Goal: Task Accomplishment & Management: Manage account settings

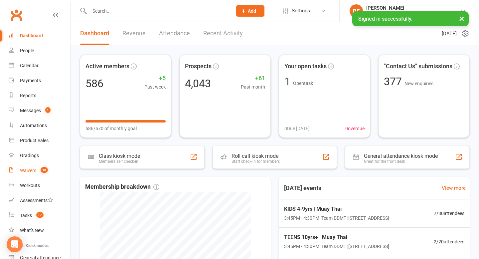
click at [28, 172] on div "Waivers" at bounding box center [28, 170] width 16 height 5
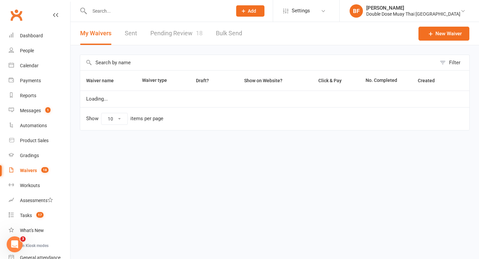
click at [183, 31] on link "Pending Review 18" at bounding box center [176, 33] width 52 height 23
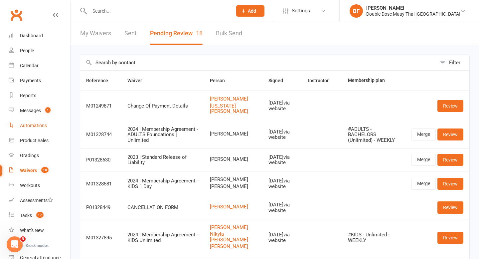
click at [35, 119] on link "Automations" at bounding box center [40, 125] width 62 height 15
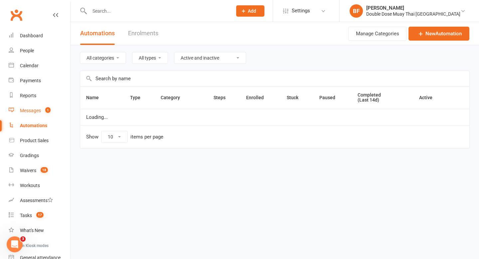
click at [35, 109] on div "Messages" at bounding box center [30, 110] width 21 height 5
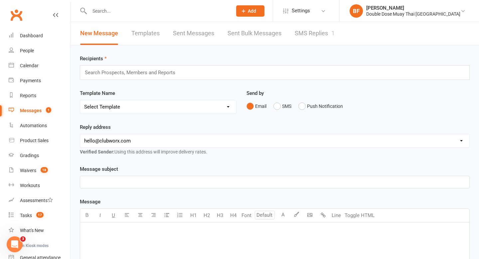
click at [323, 27] on link "SMS Replies 1" at bounding box center [315, 33] width 40 height 23
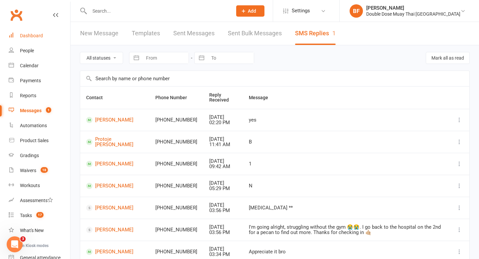
click at [30, 38] on div "Dashboard" at bounding box center [31, 35] width 23 height 5
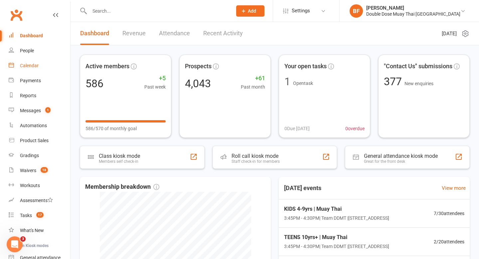
click at [36, 68] on div "Calendar" at bounding box center [29, 65] width 19 height 5
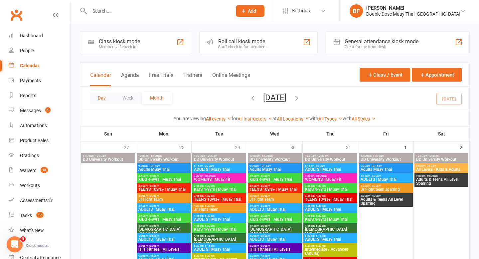
click at [97, 100] on button "Day" at bounding box center [101, 98] width 25 height 12
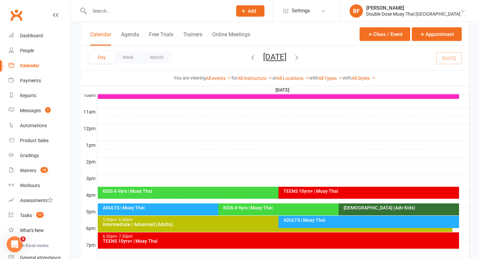
scroll to position [221, 0]
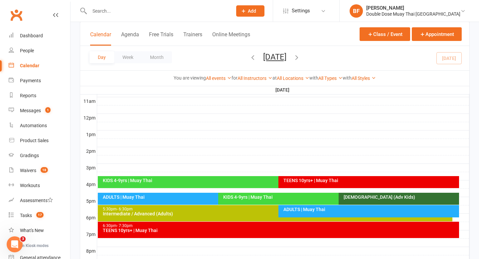
click at [168, 178] on div "KIDS 4-9yrs | Muay Thai" at bounding box center [276, 180] width 349 height 5
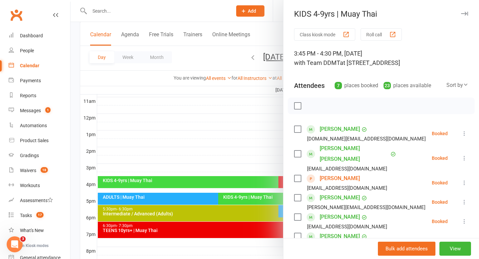
drag, startPoint x: 374, startPoint y: 168, endPoint x: 320, endPoint y: 167, distance: 53.9
click at [320, 173] on div "Grayson Lancaster alex.lancaster2015@gmail.com" at bounding box center [342, 182] width 96 height 19
copy link "[PERSON_NAME]"
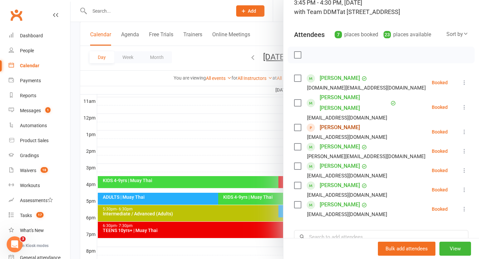
scroll to position [54, 0]
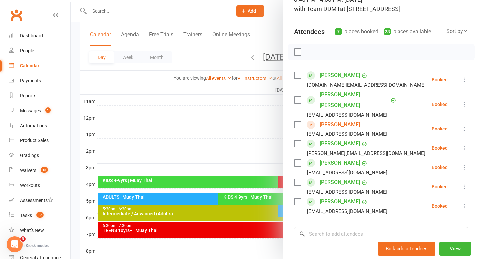
click at [213, 136] on div at bounding box center [275, 129] width 408 height 259
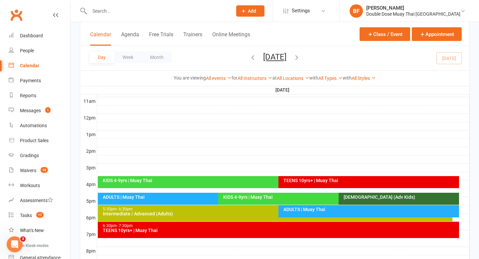
click at [304, 181] on div "TEENS 10yrs+ | Muay Thai" at bounding box center [370, 180] width 175 height 5
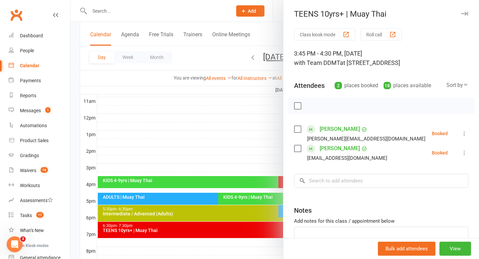
click at [207, 159] on div at bounding box center [275, 129] width 408 height 259
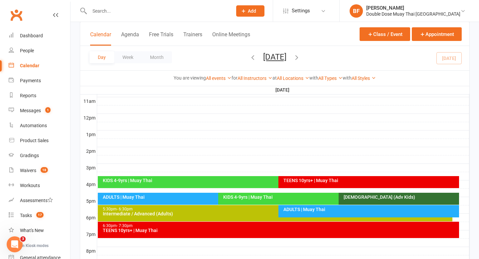
click at [184, 197] on div "ADULTS | Muay Thai" at bounding box center [216, 197] width 228 height 5
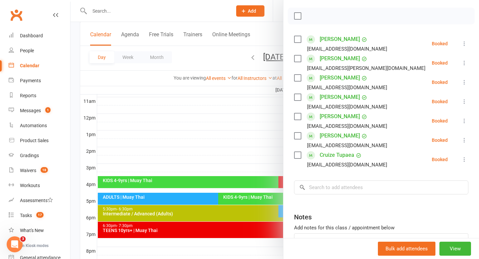
scroll to position [91, 0]
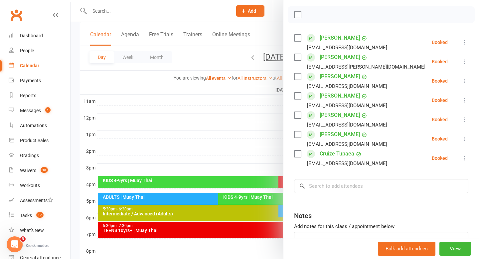
click at [218, 162] on div at bounding box center [275, 129] width 408 height 259
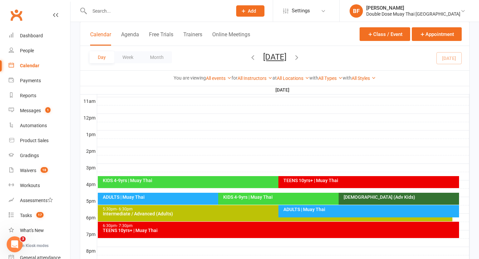
click at [241, 197] on div "KIDS 4-9yrs | Muay Thai" at bounding box center [337, 197] width 228 height 5
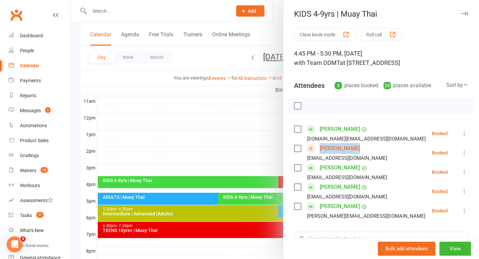
drag, startPoint x: 358, startPoint y: 151, endPoint x: 318, endPoint y: 150, distance: 39.6
click at [318, 150] on div "Aiden Nichols Taylor13699@yahoo.com" at bounding box center [342, 152] width 96 height 19
copy link "[PERSON_NAME]"
click at [386, 146] on li "Aiden Nichols Taylor13699@yahoo.com Booked More info Remove Check in Mark absen…" at bounding box center [381, 152] width 174 height 19
click at [234, 141] on div at bounding box center [275, 129] width 408 height 259
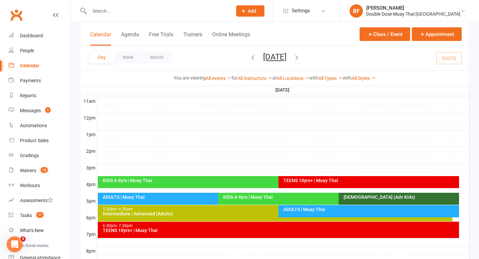
click at [254, 199] on div "KIDS 4-9yrs | Muay Thai" at bounding box center [335, 199] width 234 height 12
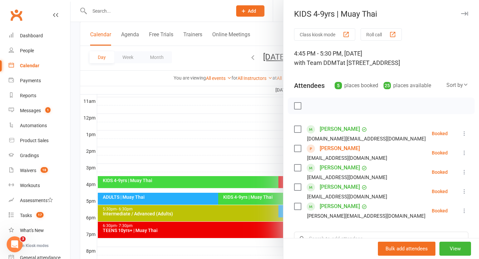
click at [240, 157] on div at bounding box center [275, 129] width 408 height 259
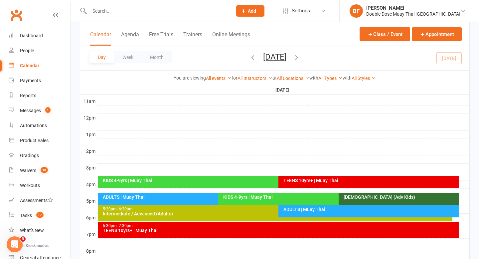
click at [313, 207] on div "ADULTS | Muay Thai" at bounding box center [370, 209] width 175 height 5
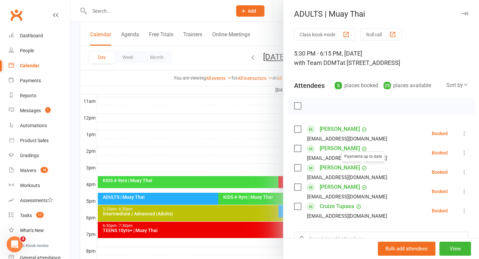
scroll to position [22, 0]
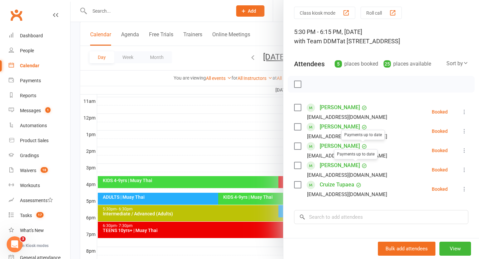
click at [246, 178] on div at bounding box center [275, 129] width 408 height 259
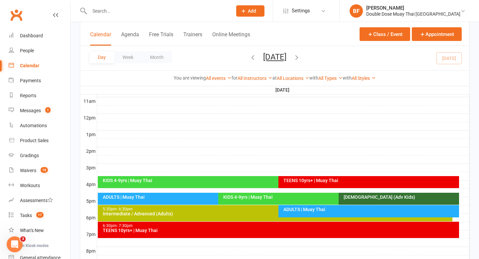
click at [267, 228] on div "TEENS 10yrs+ | Muay Thai" at bounding box center [280, 230] width 356 height 5
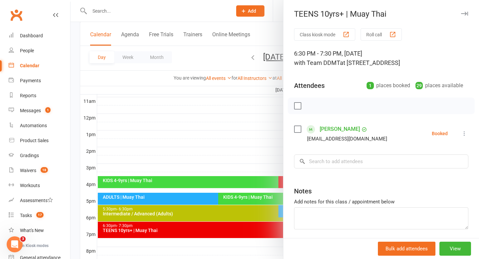
click at [266, 227] on div at bounding box center [275, 129] width 408 height 259
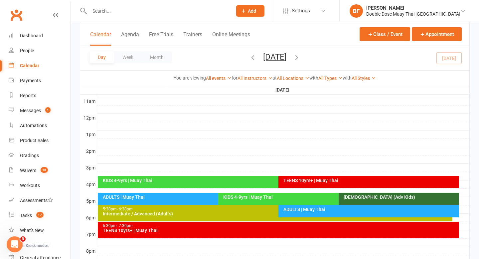
click at [254, 214] on div "Intermediate / Advanced (Adults)" at bounding box center [276, 213] width 349 height 5
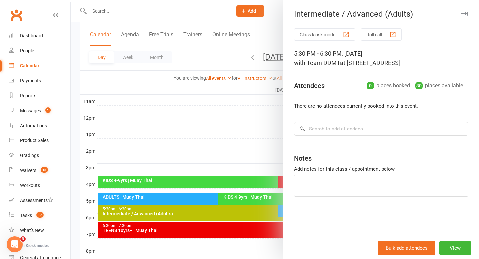
click at [254, 214] on div at bounding box center [275, 129] width 408 height 259
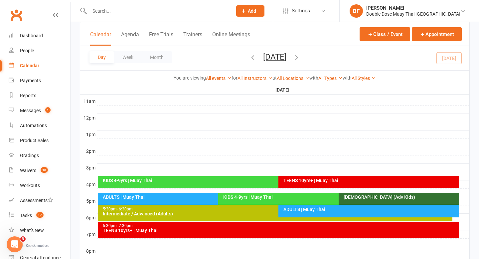
click at [304, 211] on div "ADULTS | Muay Thai" at bounding box center [370, 209] width 175 height 5
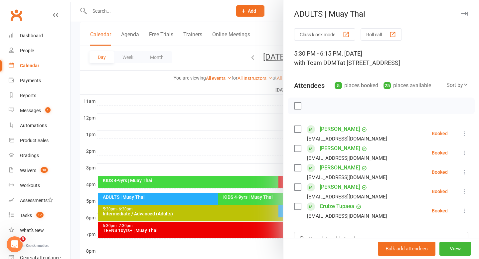
click at [253, 142] on div at bounding box center [275, 129] width 408 height 259
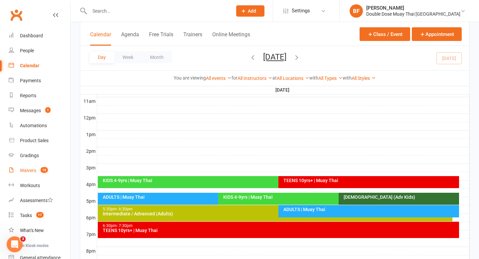
click at [31, 168] on div "Waivers" at bounding box center [28, 170] width 16 height 5
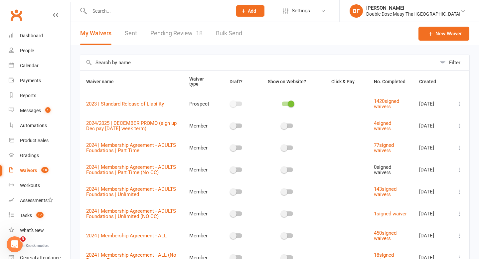
click at [189, 31] on link "Pending Review 18" at bounding box center [176, 33] width 52 height 23
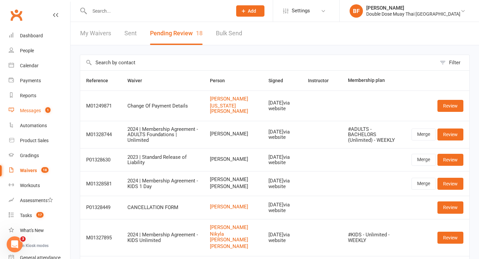
click at [51, 108] on link "Messages 1" at bounding box center [40, 110] width 62 height 15
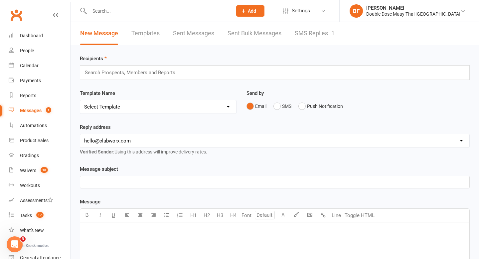
click at [306, 34] on link "SMS Replies 1" at bounding box center [315, 33] width 40 height 23
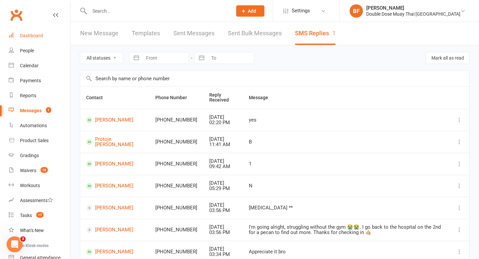
click at [34, 39] on link "Dashboard" at bounding box center [40, 35] width 62 height 15
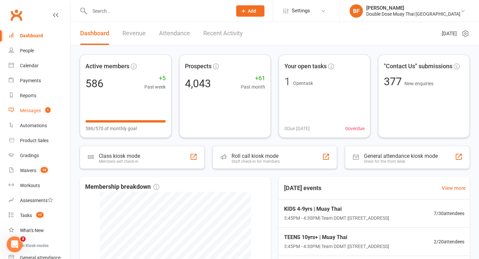
click at [41, 110] on link "Messages 1" at bounding box center [40, 110] width 62 height 15
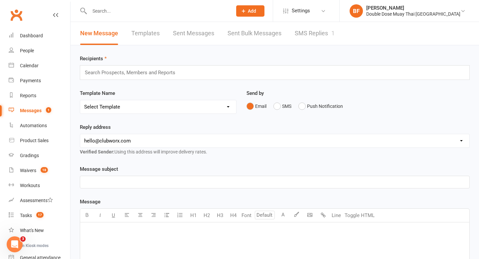
click at [296, 32] on link "SMS Replies 1" at bounding box center [315, 33] width 40 height 23
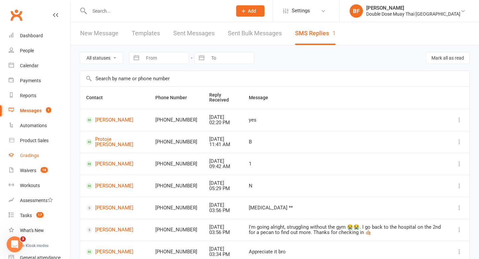
click at [36, 162] on link "Gradings" at bounding box center [40, 155] width 62 height 15
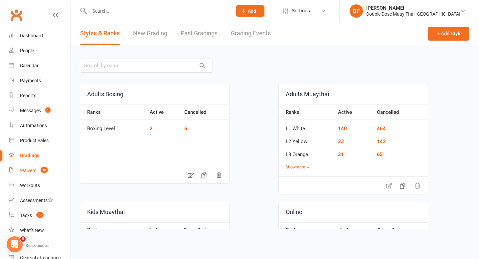
click at [34, 170] on div "Waivers" at bounding box center [28, 170] width 16 height 5
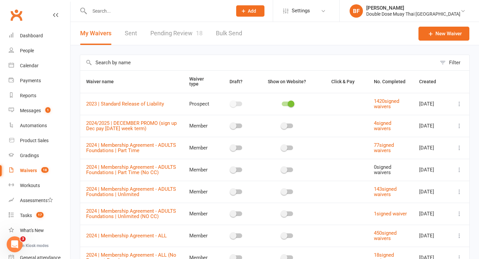
click at [187, 29] on link "Pending Review 18" at bounding box center [176, 33] width 52 height 23
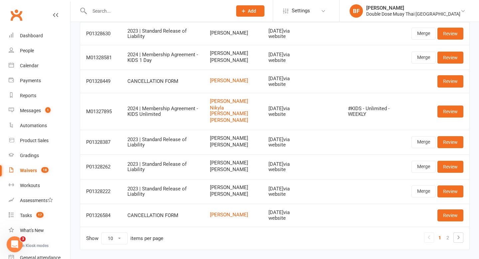
scroll to position [126, 0]
click at [448, 240] on link "2" at bounding box center [448, 236] width 8 height 9
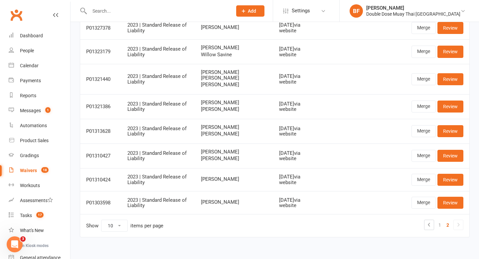
scroll to position [77, 0]
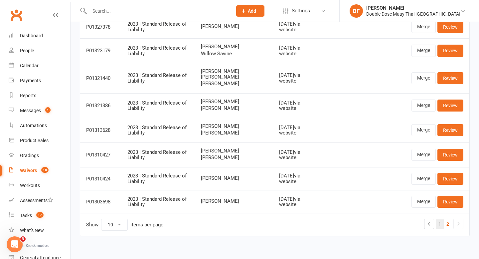
click at [441, 224] on link "1" at bounding box center [440, 223] width 8 height 9
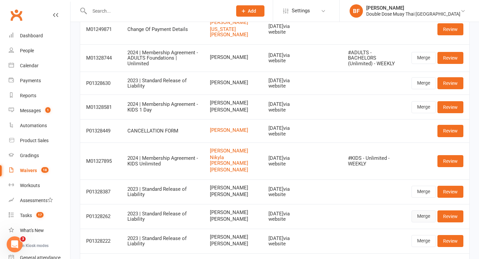
click at [418, 214] on link "Merge" at bounding box center [423, 216] width 24 height 12
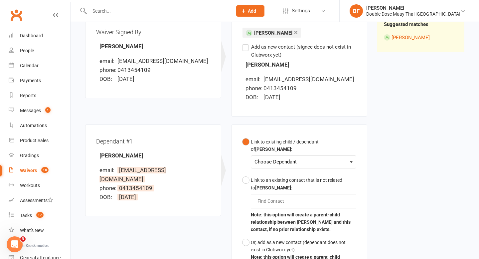
scroll to position [146, 0]
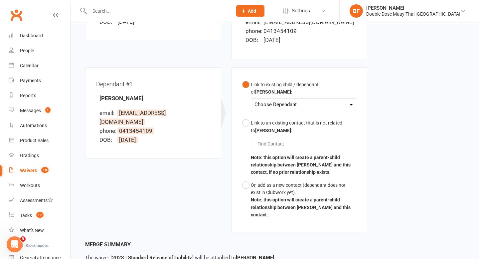
click at [295, 102] on div "Choose Dependant" at bounding box center [303, 104] width 98 height 9
click at [284, 124] on link "[PERSON_NAME]" at bounding box center [288, 120] width 66 height 14
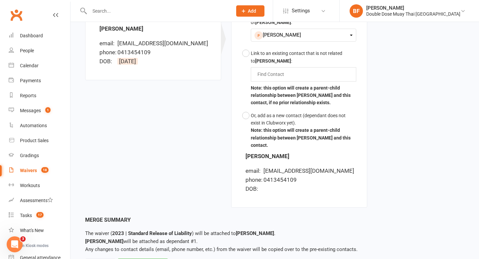
scroll to position [249, 0]
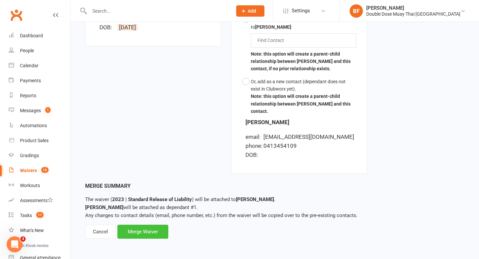
click at [148, 232] on div "Merge Waiver" at bounding box center [142, 231] width 51 height 14
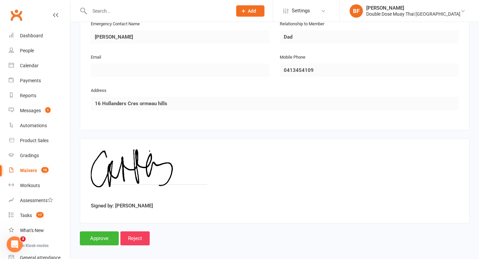
scroll to position [590, 0]
click at [99, 235] on input "Approve" at bounding box center [99, 238] width 39 height 14
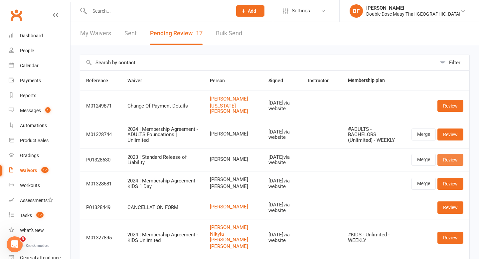
click at [452, 154] on link "Review" at bounding box center [450, 160] width 26 height 12
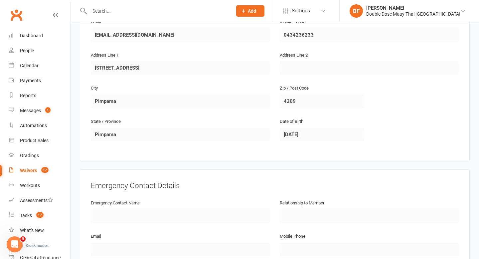
scroll to position [341, 0]
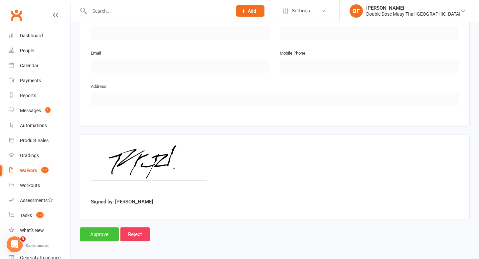
click at [99, 239] on input "Approve" at bounding box center [99, 234] width 39 height 14
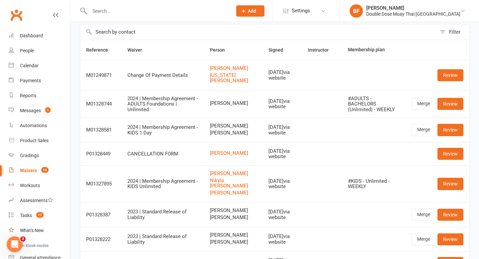
scroll to position [31, 0]
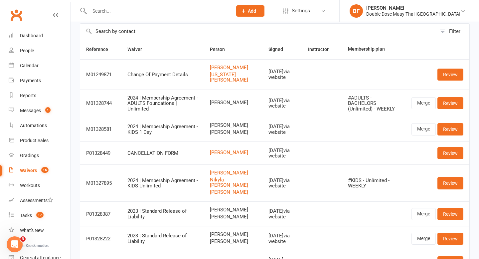
click at [31, 174] on link "Waivers 16" at bounding box center [40, 170] width 62 height 15
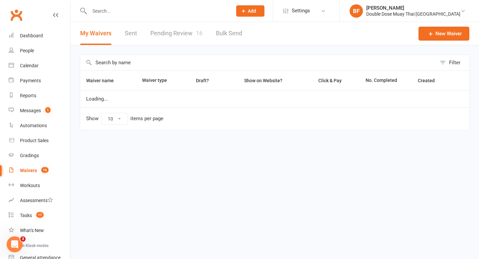
click at [169, 36] on link "Pending Review 16" at bounding box center [176, 33] width 52 height 23
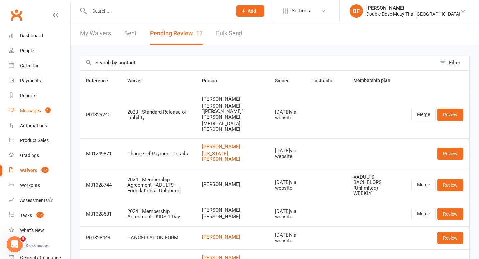
click at [33, 113] on link "Messages 1" at bounding box center [40, 110] width 62 height 15
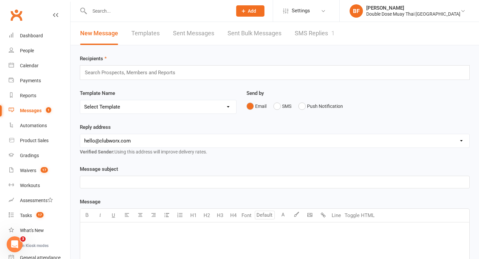
click at [318, 27] on link "SMS Replies 1" at bounding box center [315, 33] width 40 height 23
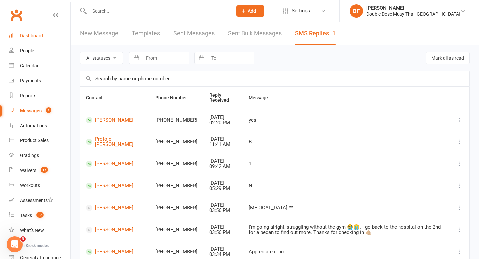
click at [30, 35] on div "Dashboard" at bounding box center [31, 35] width 23 height 5
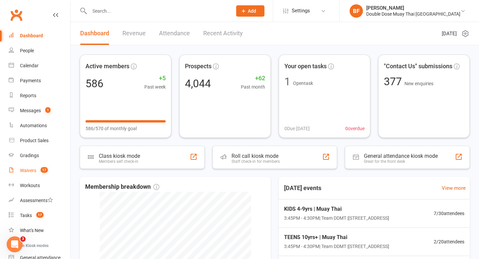
click at [39, 168] on count-badge "17" at bounding box center [42, 170] width 11 height 5
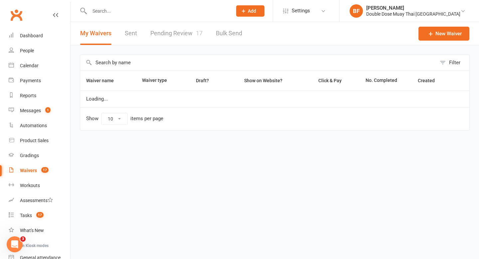
click at [167, 34] on link "Pending Review 17" at bounding box center [176, 33] width 52 height 23
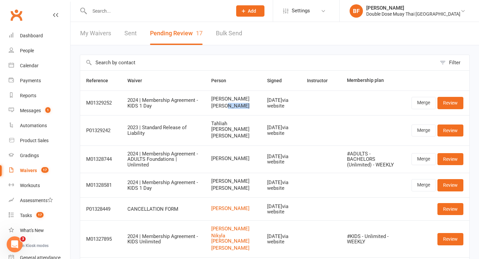
drag, startPoint x: 250, startPoint y: 112, endPoint x: 227, endPoint y: 113, distance: 23.6
click at [227, 113] on td "[PERSON_NAME] [PERSON_NAME]" at bounding box center [233, 102] width 56 height 25
drag, startPoint x: 213, startPoint y: 112, endPoint x: 250, endPoint y: 112, distance: 36.9
click at [250, 112] on td "[PERSON_NAME] [PERSON_NAME]" at bounding box center [233, 102] width 56 height 25
copy span "[PERSON_NAME]"
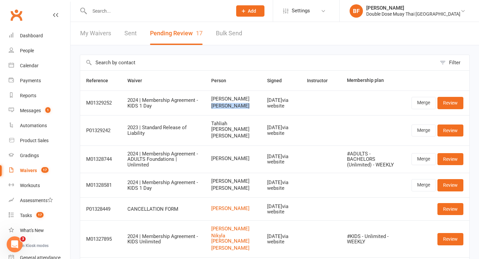
copy span "[PERSON_NAME]"
click at [38, 172] on count-badge "17" at bounding box center [43, 170] width 11 height 5
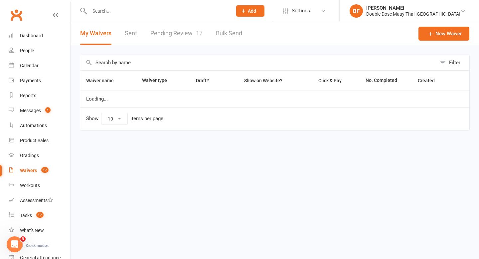
click at [182, 28] on link "Pending Review 17" at bounding box center [176, 33] width 52 height 23
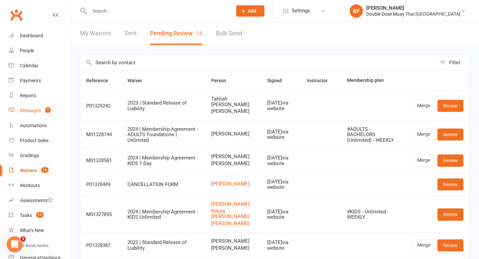
click at [35, 109] on div "Messages" at bounding box center [30, 110] width 21 height 5
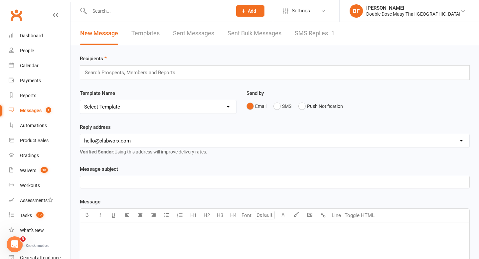
click at [324, 37] on link "SMS Replies 1" at bounding box center [315, 33] width 40 height 23
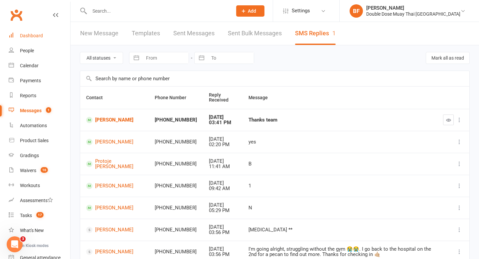
click at [40, 42] on link "Dashboard" at bounding box center [40, 35] width 62 height 15
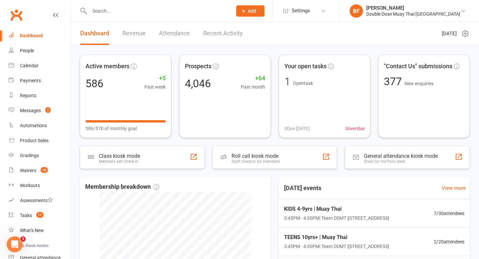
click at [132, 12] on input "text" at bounding box center [157, 10] width 140 height 9
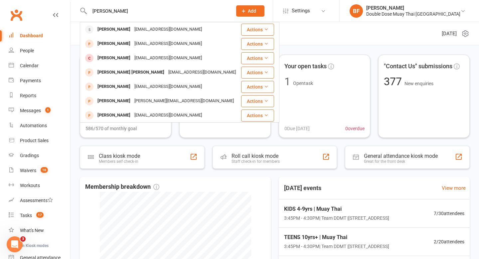
type input "[PERSON_NAME]"
click at [41, 34] on div "Dashboard" at bounding box center [31, 35] width 23 height 5
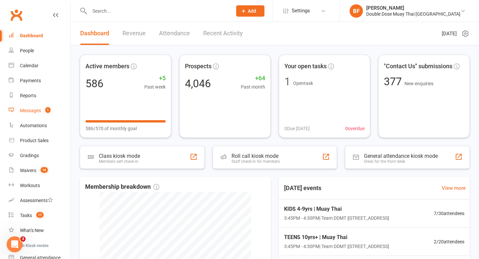
click at [37, 113] on link "Messages 1" at bounding box center [40, 110] width 62 height 15
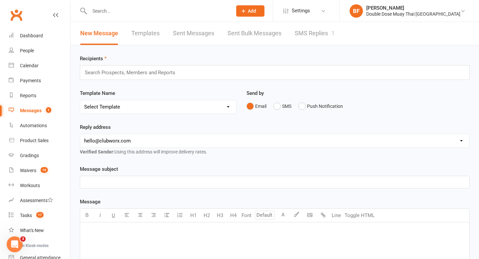
click at [302, 39] on link "SMS Replies 1" at bounding box center [315, 33] width 40 height 23
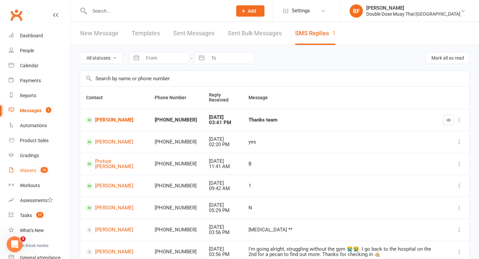
click at [17, 170] on link "Waivers 16" at bounding box center [40, 170] width 62 height 15
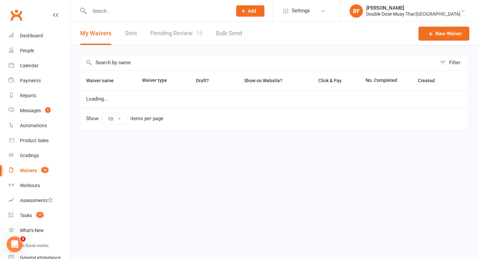
click at [163, 31] on link "Pending Review 16" at bounding box center [176, 33] width 52 height 23
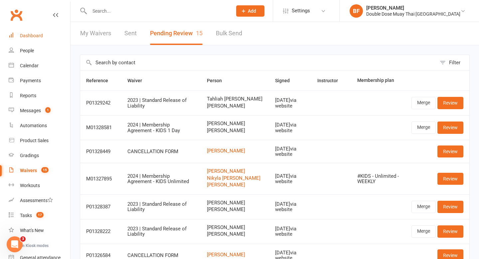
click at [35, 34] on div "Dashboard" at bounding box center [31, 35] width 23 height 5
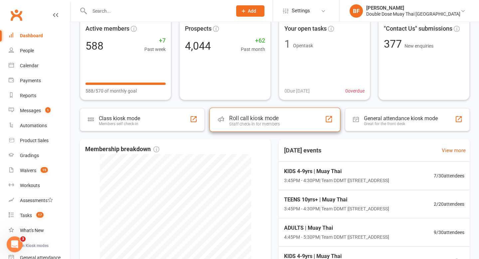
scroll to position [46, 0]
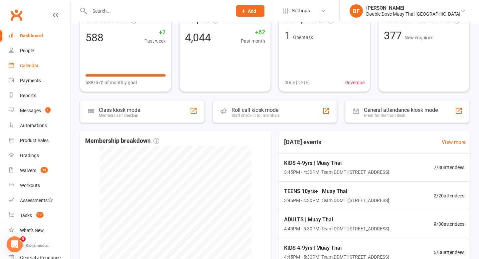
click at [35, 60] on link "Calendar" at bounding box center [40, 65] width 62 height 15
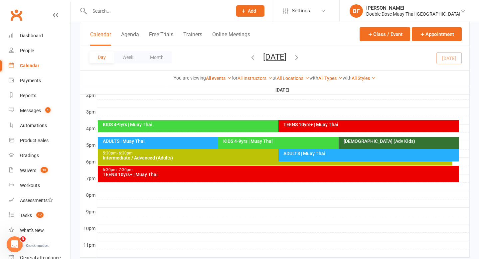
scroll to position [295, 0]
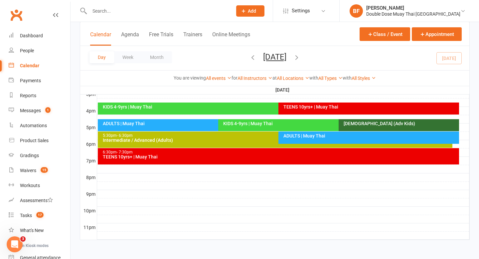
click at [207, 155] on div "TEENS 10yrs+ | Muay Thai" at bounding box center [280, 156] width 356 height 5
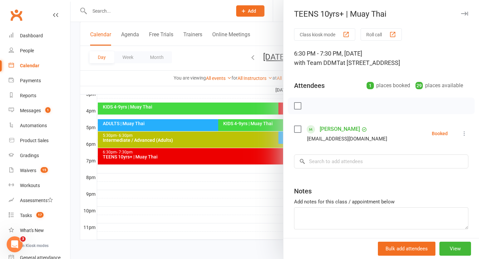
click at [232, 202] on div at bounding box center [275, 129] width 408 height 259
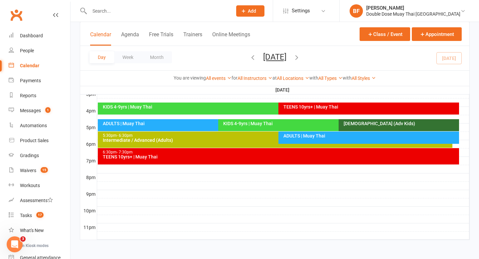
click at [310, 135] on div "ADULTS | Muay Thai" at bounding box center [370, 135] width 175 height 5
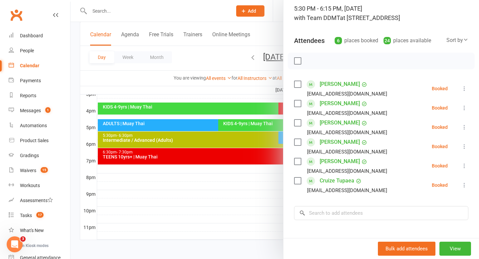
scroll to position [56, 0]
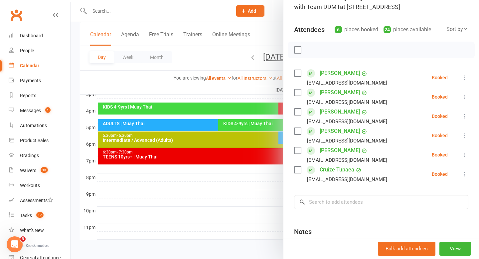
click at [241, 132] on div at bounding box center [275, 129] width 408 height 259
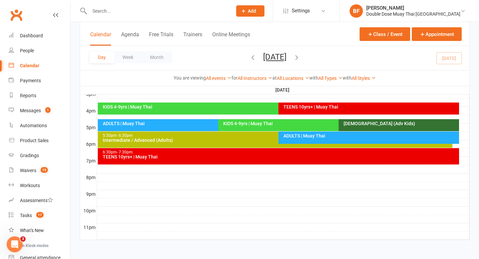
click at [300, 125] on div "KIDS 4-9yrs | Muay Thai" at bounding box center [337, 123] width 228 height 5
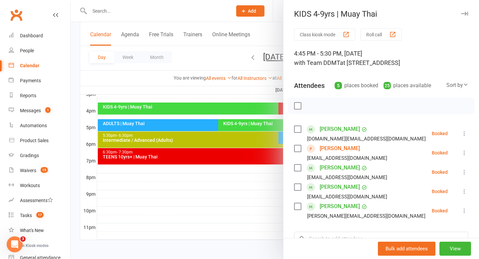
click at [328, 146] on link "[PERSON_NAME]" at bounding box center [340, 148] width 40 height 11
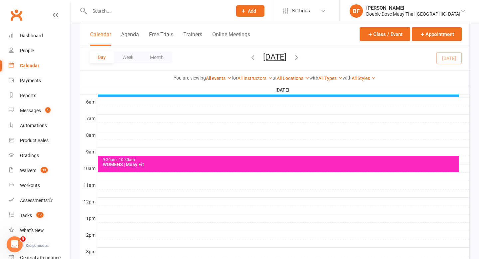
scroll to position [204, 0]
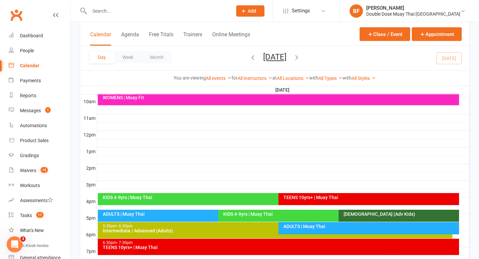
click at [203, 214] on div "ADULTS | Muay Thai" at bounding box center [216, 214] width 228 height 5
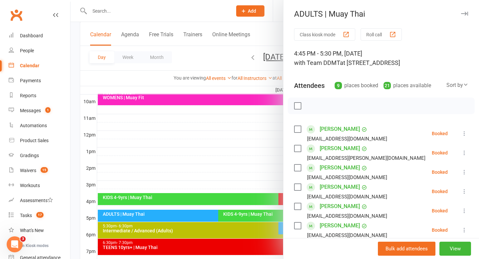
click at [203, 214] on div at bounding box center [275, 129] width 408 height 259
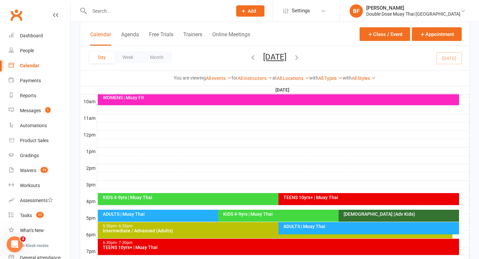
click at [302, 227] on div "ADULTS | Muay Thai" at bounding box center [370, 226] width 175 height 5
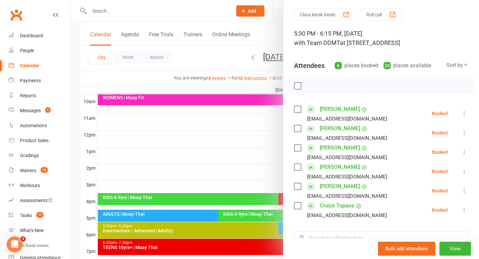
scroll to position [30, 0]
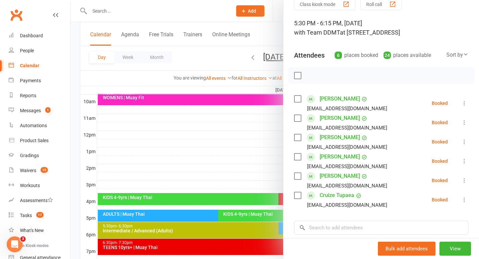
click at [233, 157] on div at bounding box center [275, 129] width 408 height 259
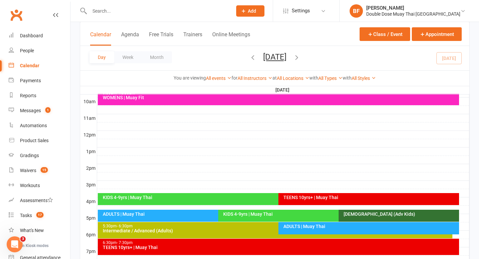
click at [227, 101] on div "9:30am - 10:30am WOMENS | Muay Fit" at bounding box center [278, 97] width 361 height 16
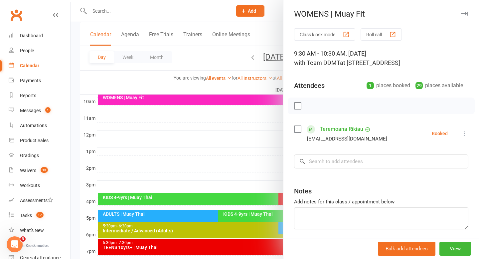
click at [241, 155] on div at bounding box center [275, 129] width 408 height 259
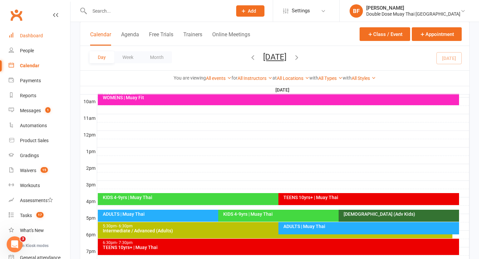
click at [39, 36] on div "Dashboard" at bounding box center [31, 35] width 23 height 5
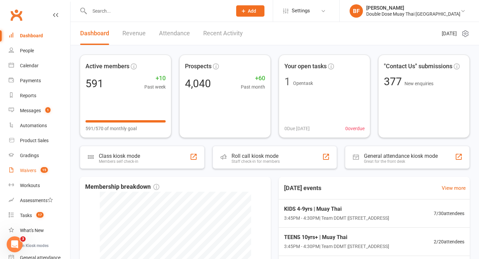
click at [38, 172] on count-badge "15" at bounding box center [42, 170] width 11 height 5
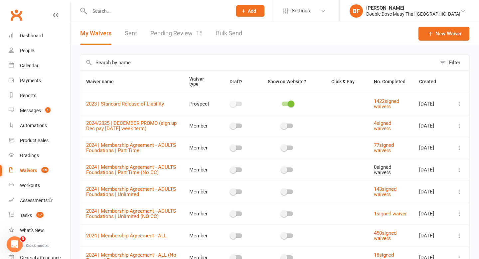
click at [183, 32] on link "Pending Review 15" at bounding box center [176, 33] width 52 height 23
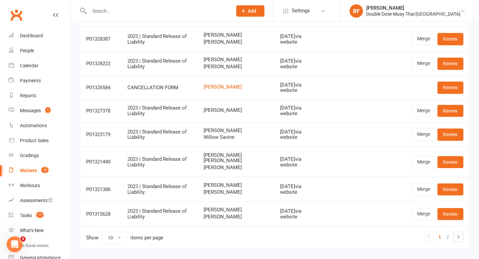
scroll to position [114, 0]
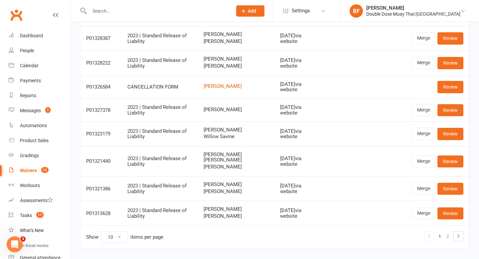
click at [132, 9] on input "text" at bounding box center [157, 10] width 140 height 9
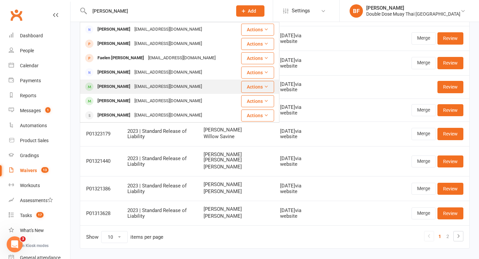
type input "[PERSON_NAME]"
click at [148, 85] on div "[EMAIL_ADDRESS][DOMAIN_NAME]" at bounding box center [167, 87] width 71 height 10
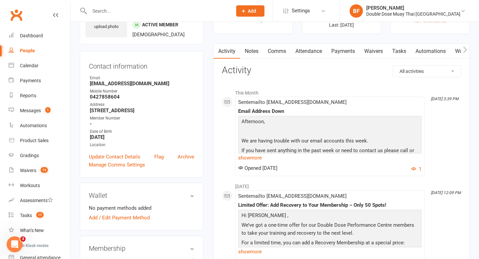
scroll to position [40, 0]
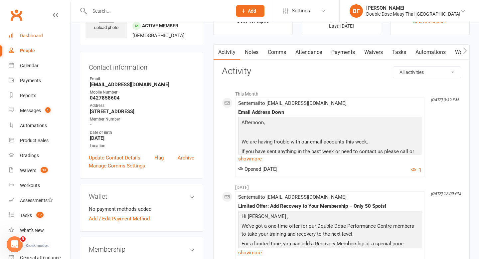
click at [37, 41] on link "Dashboard" at bounding box center [40, 35] width 62 height 15
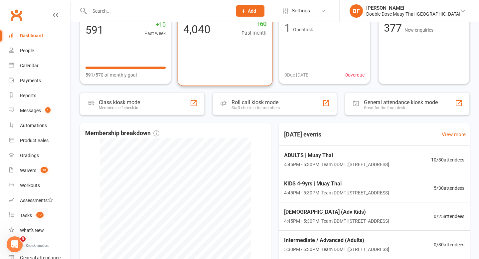
scroll to position [144, 0]
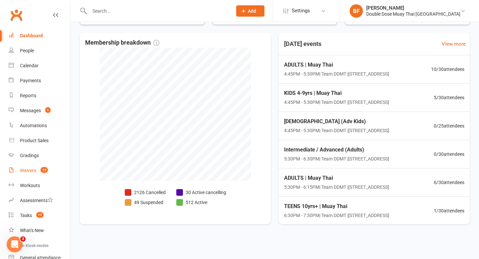
click at [37, 171] on link "Waivers 13" at bounding box center [40, 170] width 62 height 15
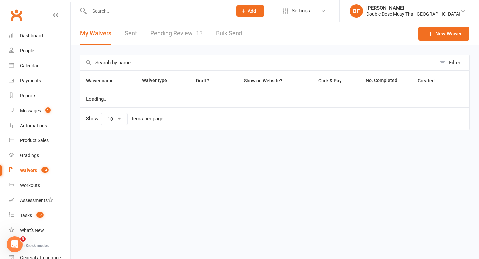
click at [171, 36] on link "Pending Review 13" at bounding box center [176, 33] width 52 height 23
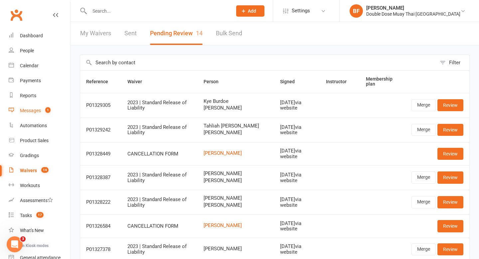
click at [31, 104] on link "Messages 1" at bounding box center [40, 110] width 62 height 15
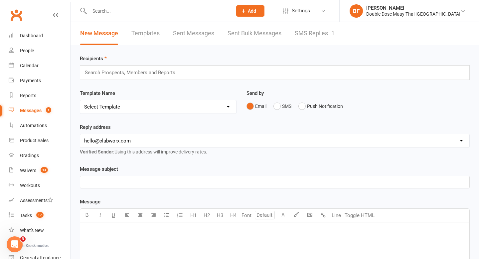
click at [121, 10] on input "text" at bounding box center [157, 10] width 140 height 9
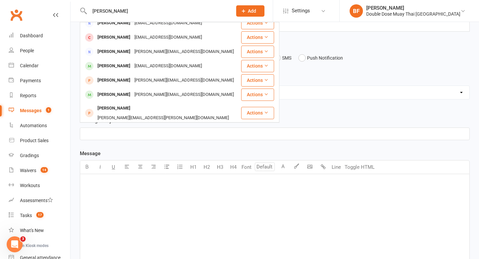
scroll to position [52, 0]
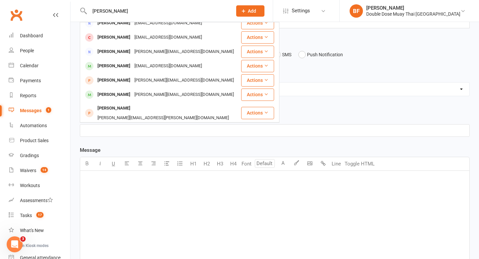
drag, startPoint x: 123, startPoint y: 8, endPoint x: 77, endPoint y: 8, distance: 46.2
click at [77, 8] on react-component "[PERSON_NAME] Dear [EMAIL_ADDRESS][DOMAIN_NAME] Actions [PERSON_NAME] [EMAIL_AD…" at bounding box center [113, 11] width 227 height 22
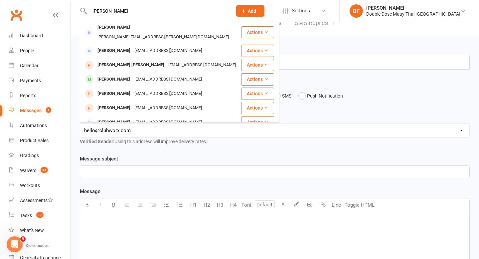
scroll to position [106, 0]
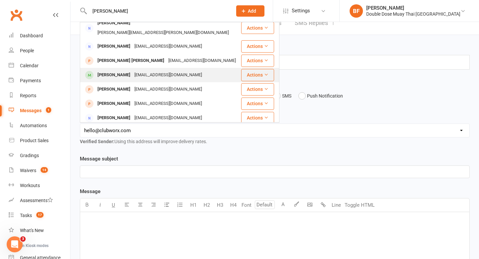
type input "[PERSON_NAME]"
click at [142, 70] on div "[EMAIL_ADDRESS][DOMAIN_NAME]" at bounding box center [167, 75] width 71 height 10
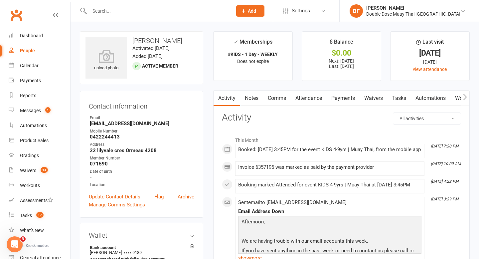
click at [343, 97] on link "Payments" at bounding box center [343, 97] width 33 height 15
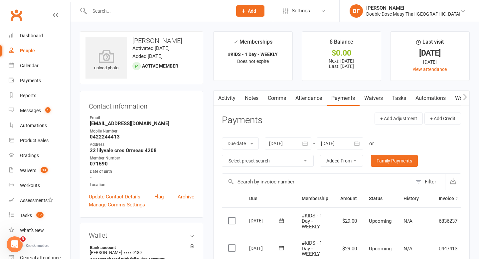
click at [304, 100] on link "Attendance" at bounding box center [309, 97] width 36 height 15
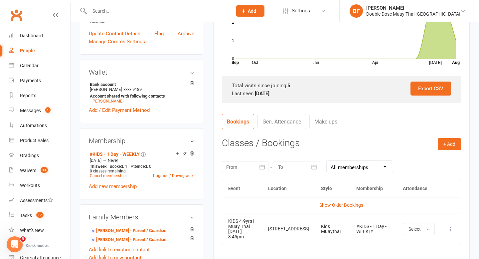
scroll to position [179, 0]
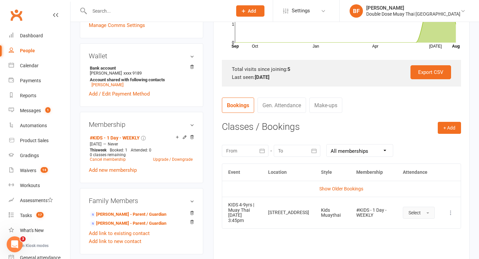
click at [417, 213] on span "Select" at bounding box center [414, 212] width 12 height 5
click at [418, 229] on span "Attended" at bounding box center [418, 227] width 20 height 6
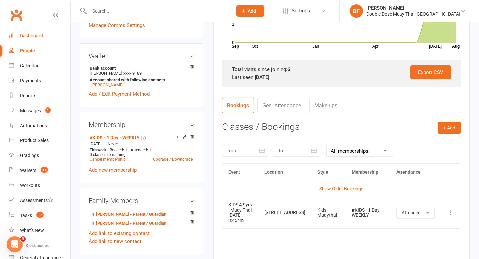
click at [42, 39] on link "Dashboard" at bounding box center [40, 35] width 62 height 15
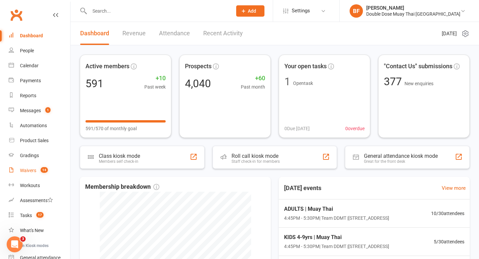
click at [42, 171] on span "14" at bounding box center [44, 170] width 7 height 6
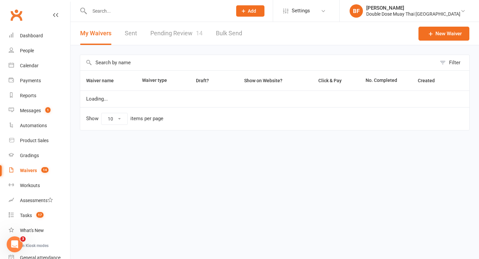
click at [176, 32] on link "Pending Review 14" at bounding box center [176, 33] width 52 height 23
